Goal: Navigation & Orientation: Find specific page/section

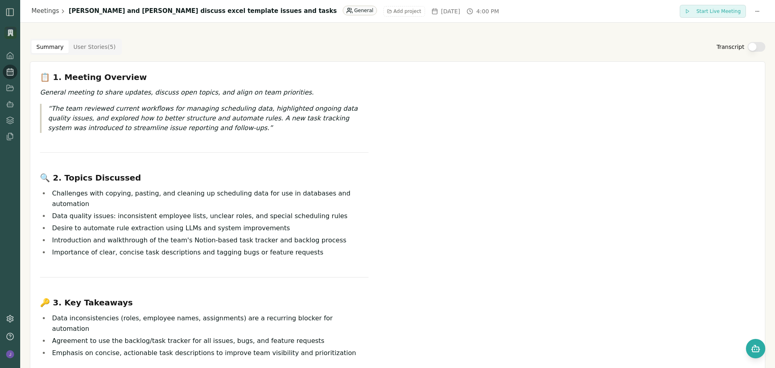
click at [11, 69] on rect at bounding box center [10, 72] width 6 height 6
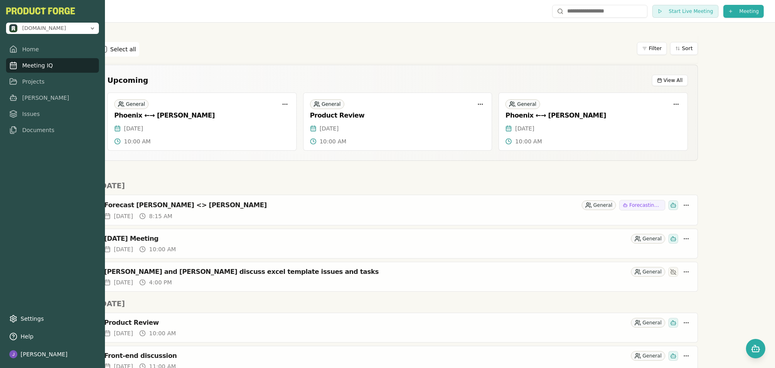
click at [17, 67] on link "Meeting IQ" at bounding box center [52, 65] width 93 height 15
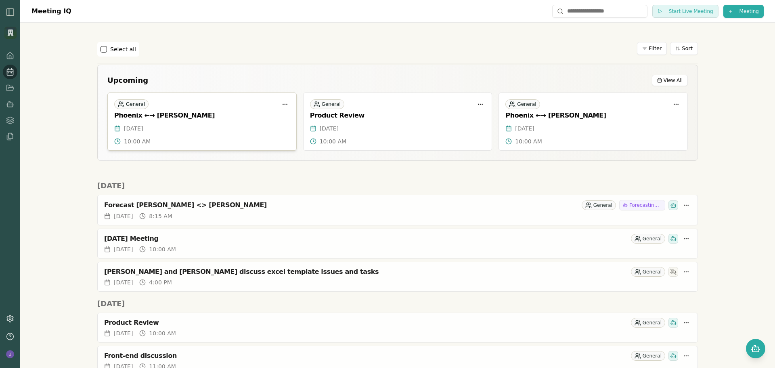
click at [226, 123] on div "General Phoenix ←→ Joe" at bounding box center [202, 108] width 188 height 31
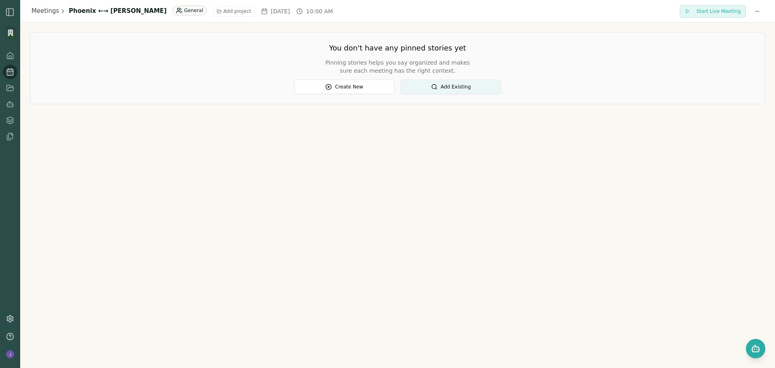
click at [149, 117] on div "Meetings Phoenix ←→ Joe General Add project Tue, Sep 30, 2025 10:00 AM Start Li…" at bounding box center [397, 184] width 755 height 368
click at [3, 68] on div at bounding box center [3, 197] width 6 height 342
click at [8, 73] on nav at bounding box center [10, 95] width 15 height 95
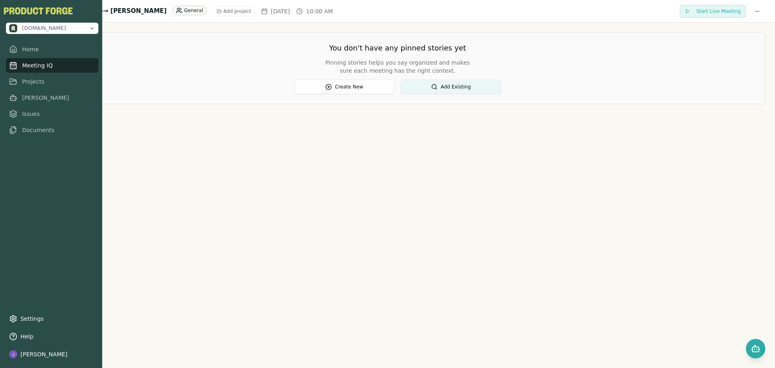
click at [8, 73] on nav "Home Meeting IQ Projects Smith Issues Documents" at bounding box center [52, 89] width 92 height 95
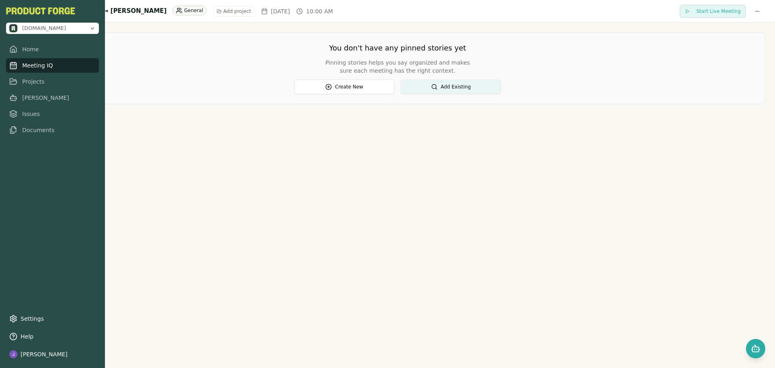
click at [48, 65] on link "Meeting IQ" at bounding box center [52, 65] width 93 height 15
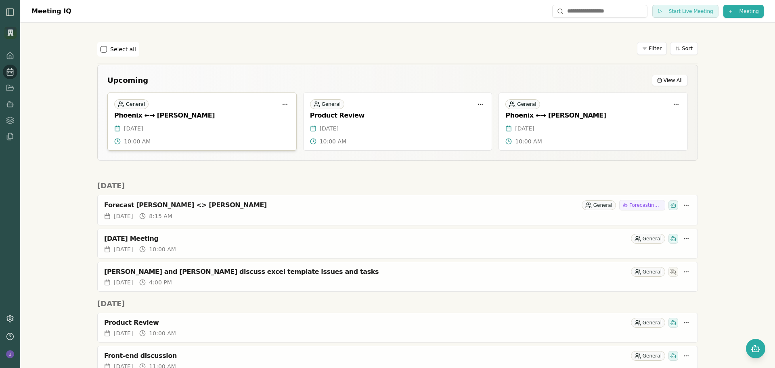
click at [198, 125] on div "Tue, Sep 30, 2025" at bounding box center [202, 128] width 176 height 8
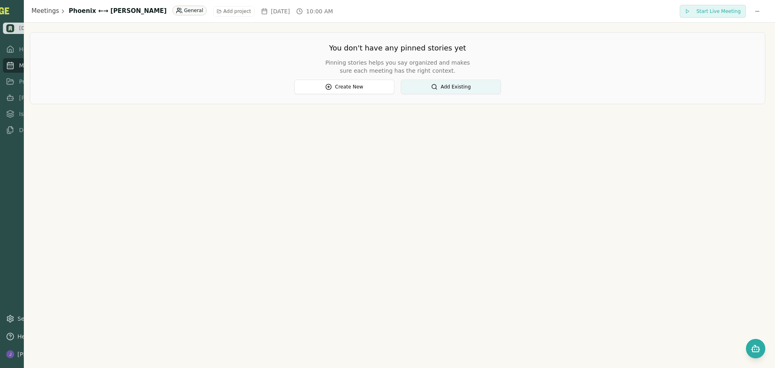
click at [16, 72] on link "Meeting IQ" at bounding box center [41, 65] width 77 height 15
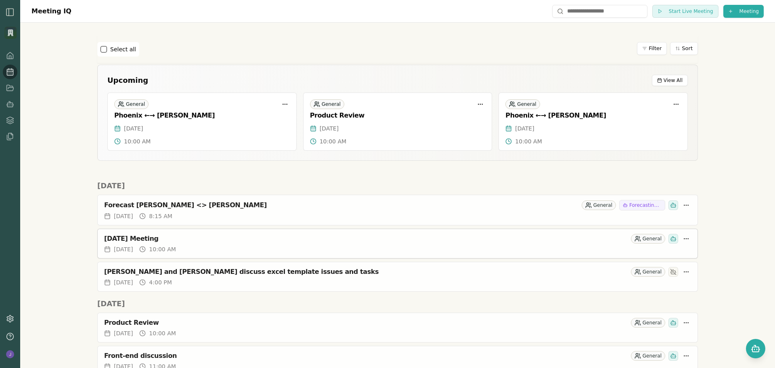
click at [336, 250] on div "Mon, Sep 29, 2025 10:00 AM" at bounding box center [397, 249] width 587 height 8
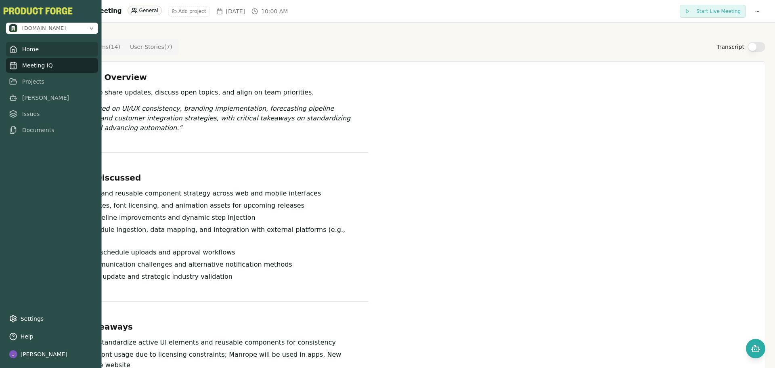
click at [13, 53] on icon at bounding box center [13, 49] width 8 height 8
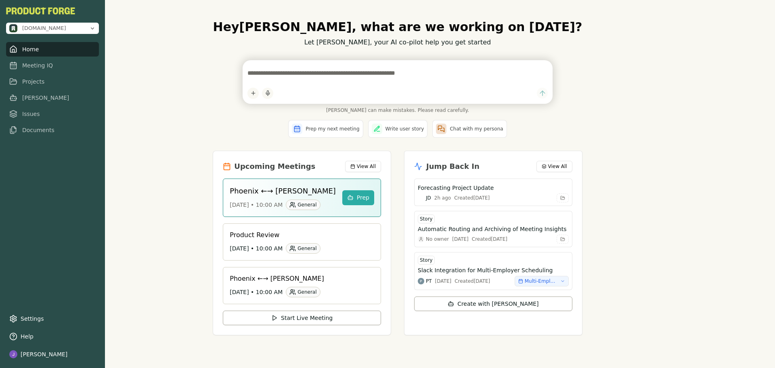
click at [38, 51] on link "Home" at bounding box center [52, 49] width 93 height 15
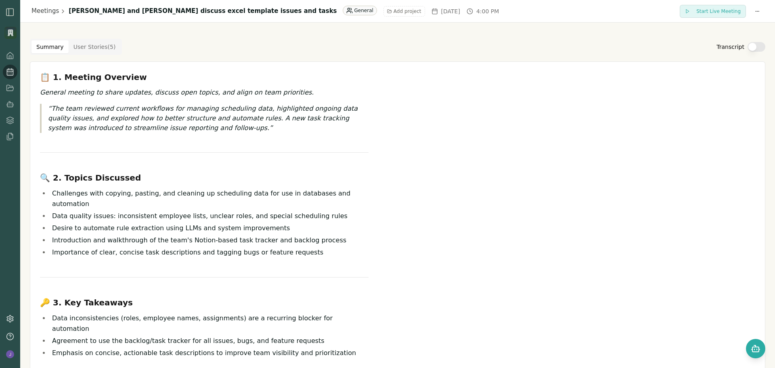
click at [81, 48] on Story "User Stories ( 5 )" at bounding box center [95, 46] width 52 height 13
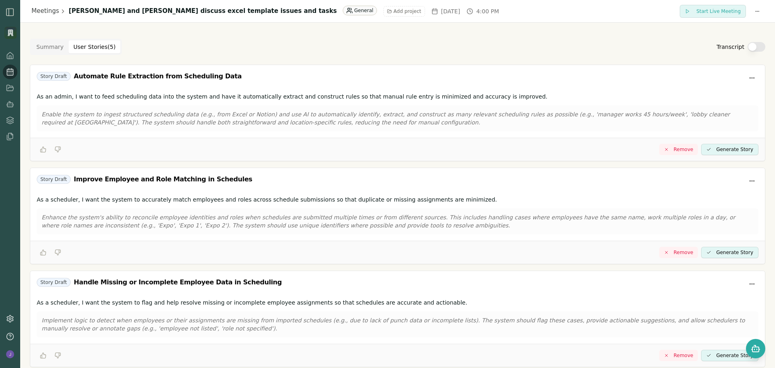
click at [54, 50] on button "Summary" at bounding box center [49, 46] width 37 height 13
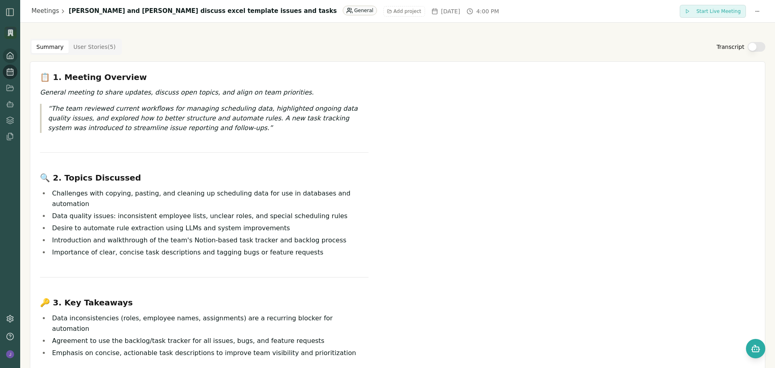
click at [9, 54] on icon at bounding box center [10, 56] width 8 height 8
